Goal: Find specific page/section: Find specific page/section

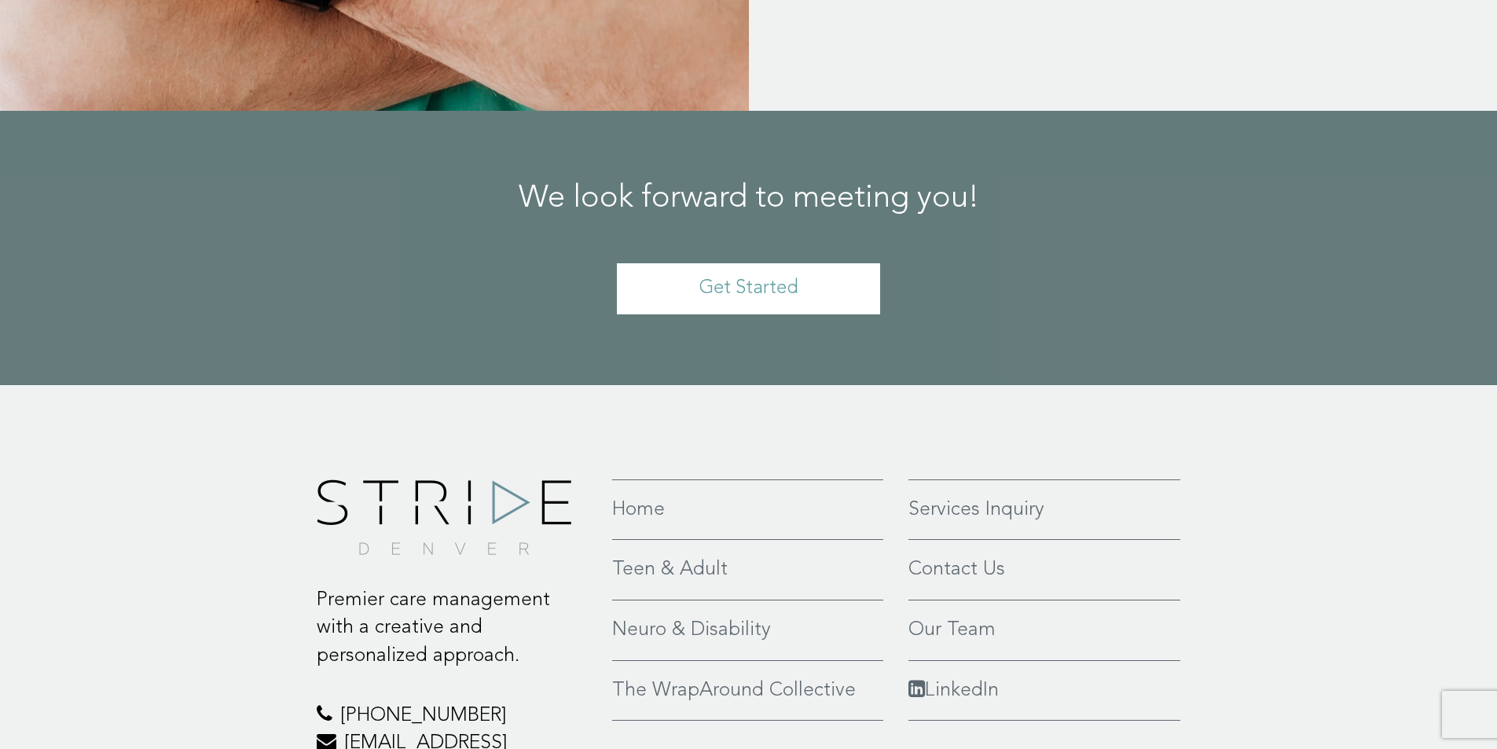
scroll to position [3755, 0]
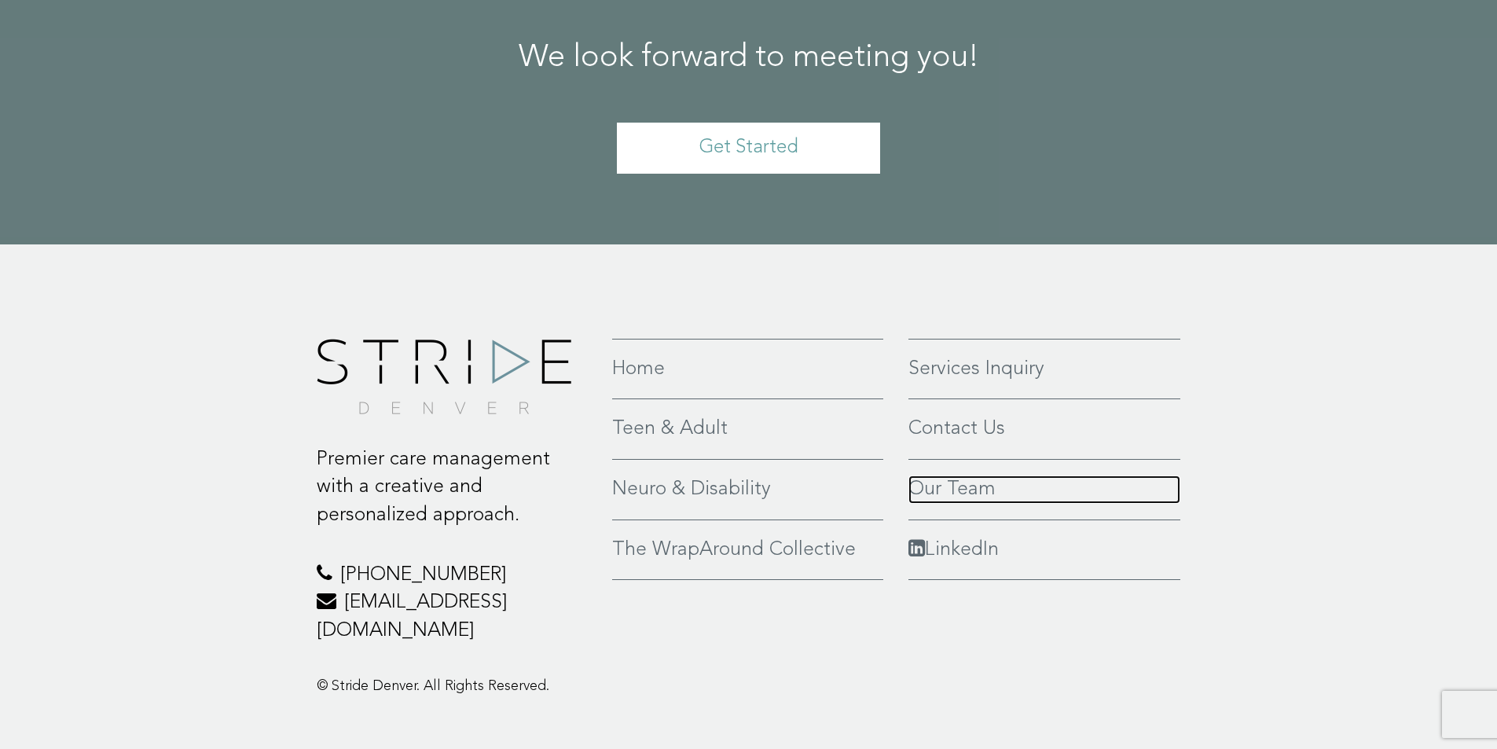
click at [957, 475] on link "Our Team" at bounding box center [1044, 489] width 273 height 28
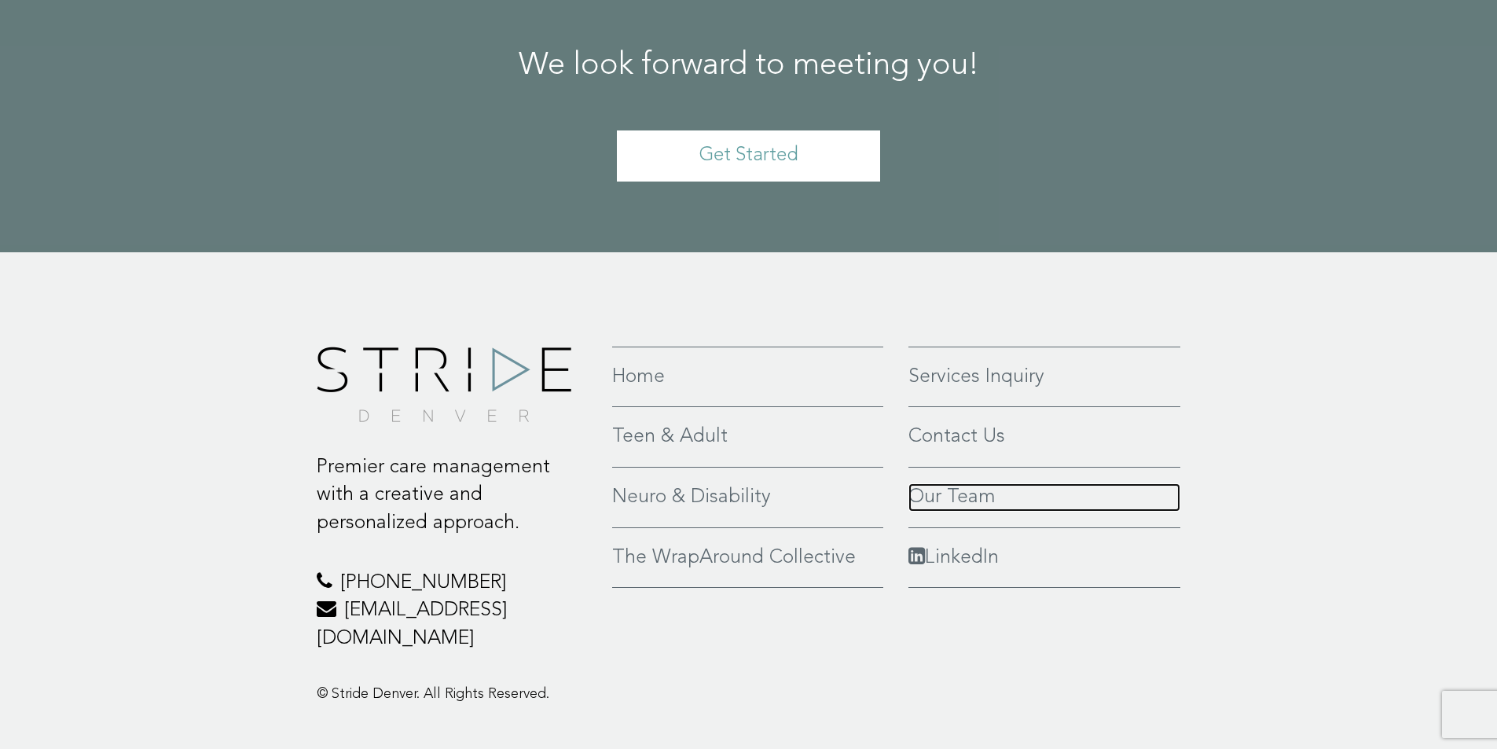
click at [966, 483] on link "Our Team" at bounding box center [1044, 497] width 273 height 28
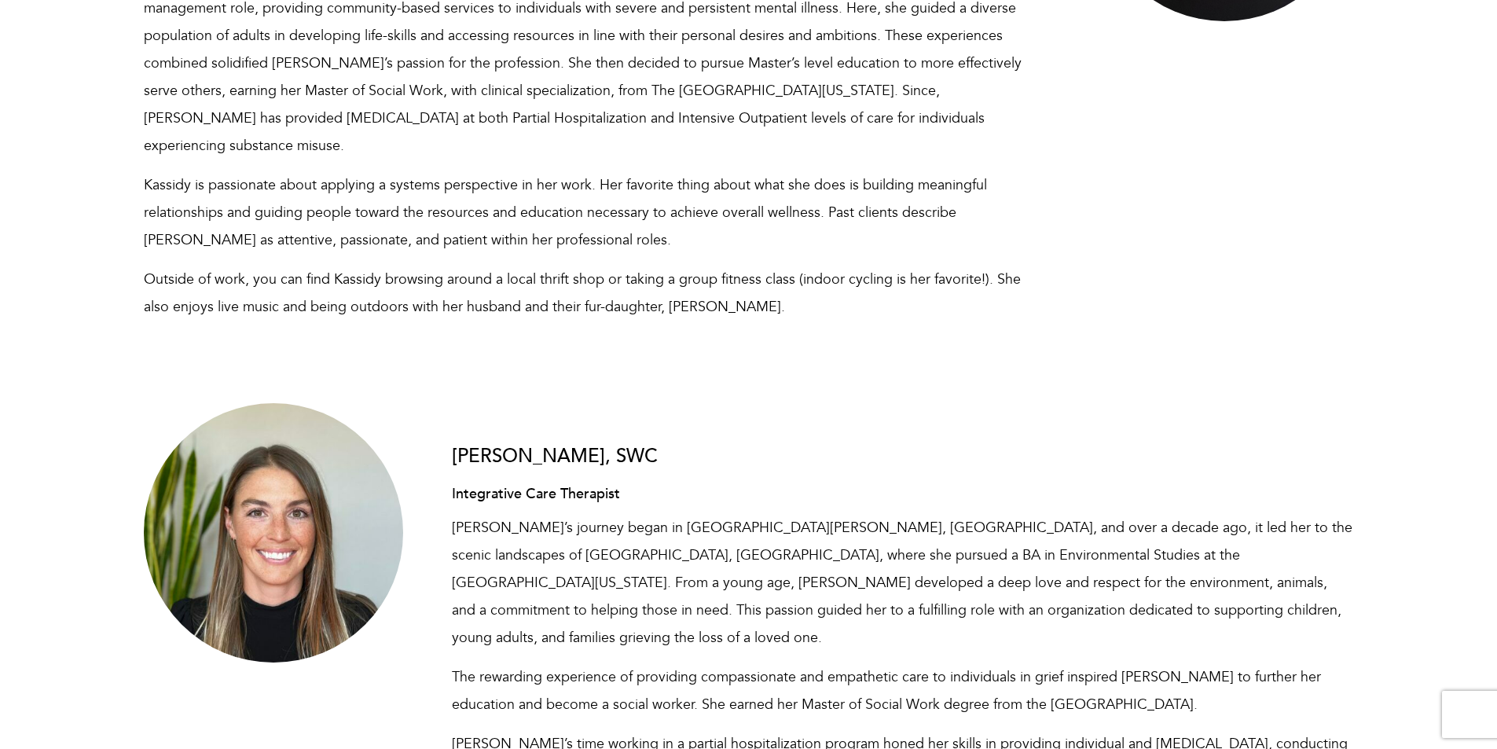
scroll to position [5892, 0]
